Goal: Transaction & Acquisition: Purchase product/service

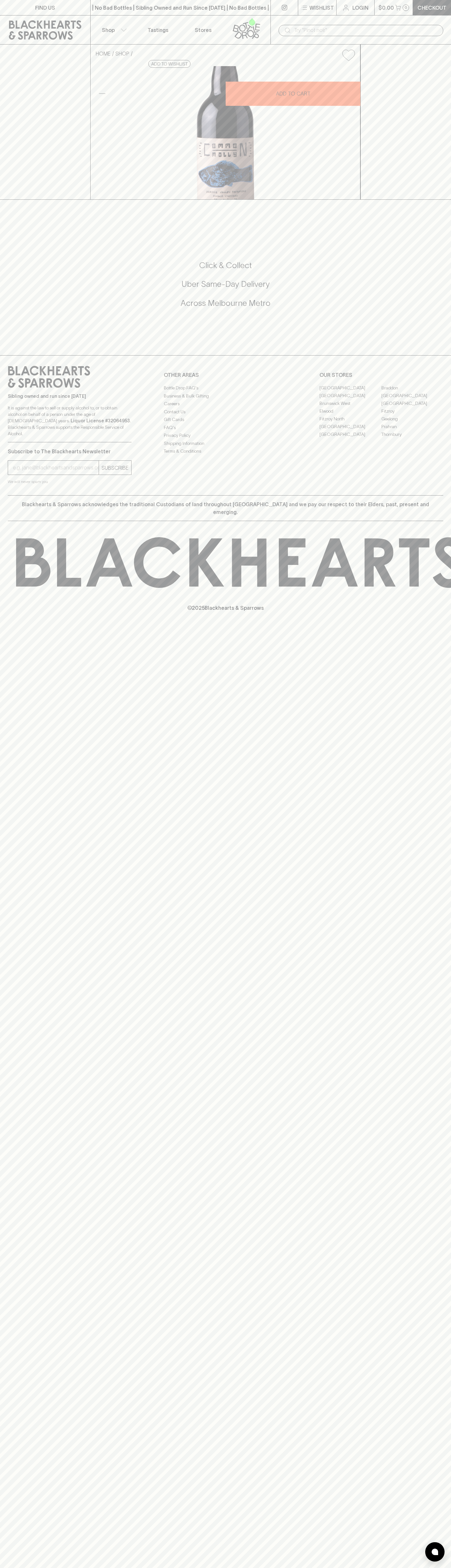
click at [410, 19] on div "​" at bounding box center [361, 30] width 180 height 29
click at [443, 628] on div "© 2025 Blackhearts & Sparrows" at bounding box center [226, 574] width 451 height 107
click at [347, 1568] on html "FIND US | No Bad Bottles | Sibling Owned and Run Since [DATE] | No Bad Bottles …" at bounding box center [226, 784] width 451 height 1568
click at [0, 1481] on div "FIND US | No Bad Bottles | Sibling Owned and Run Since [DATE] | No Bad Bottles …" at bounding box center [226, 784] width 451 height 1568
